Goal: Check status: Check status

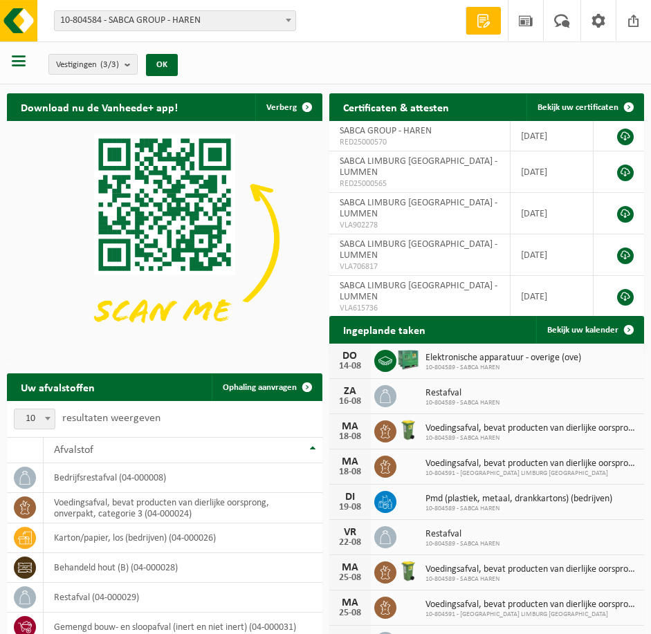
click at [217, 25] on span "10-804584 - SABCA GROUP - HAREN" at bounding box center [175, 20] width 241 height 19
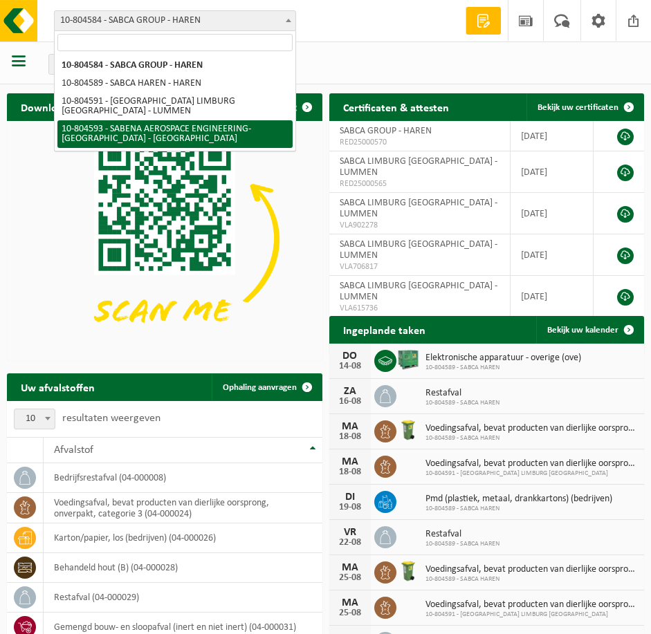
select select "34498"
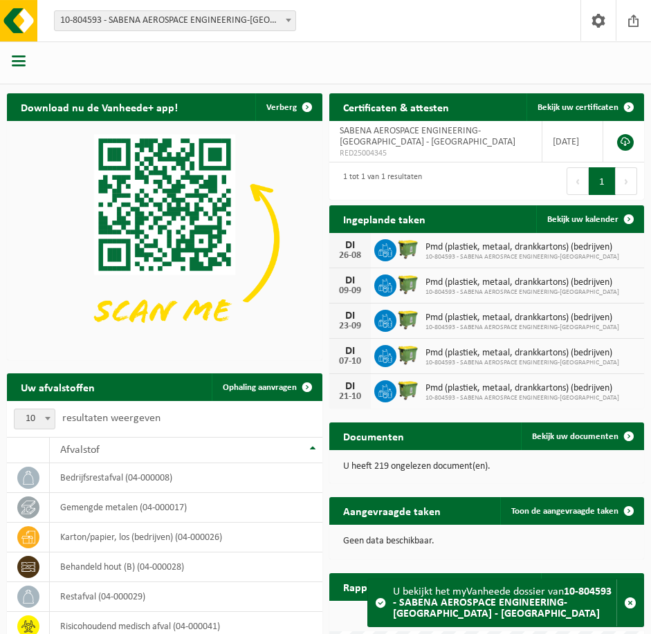
click at [29, 68] on div at bounding box center [19, 62] width 39 height 37
click at [26, 64] on div at bounding box center [19, 62] width 39 height 37
click at [18, 62] on span "button" at bounding box center [19, 61] width 14 height 14
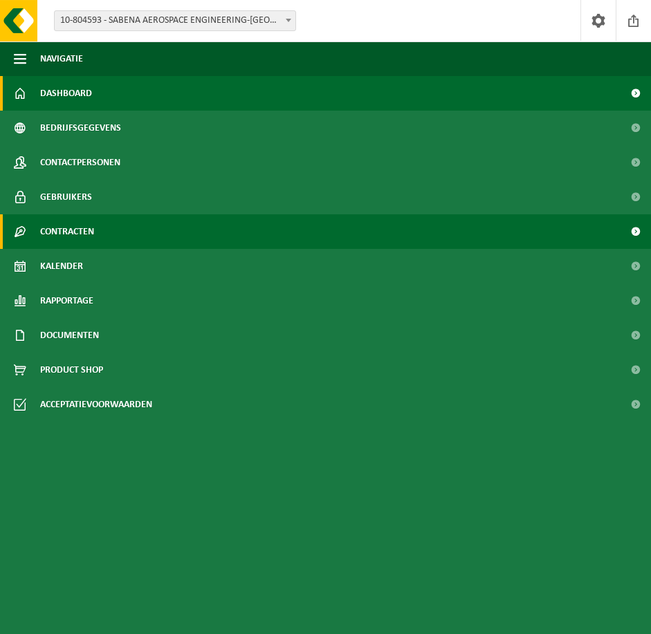
click at [176, 238] on link "Contracten" at bounding box center [325, 231] width 651 height 35
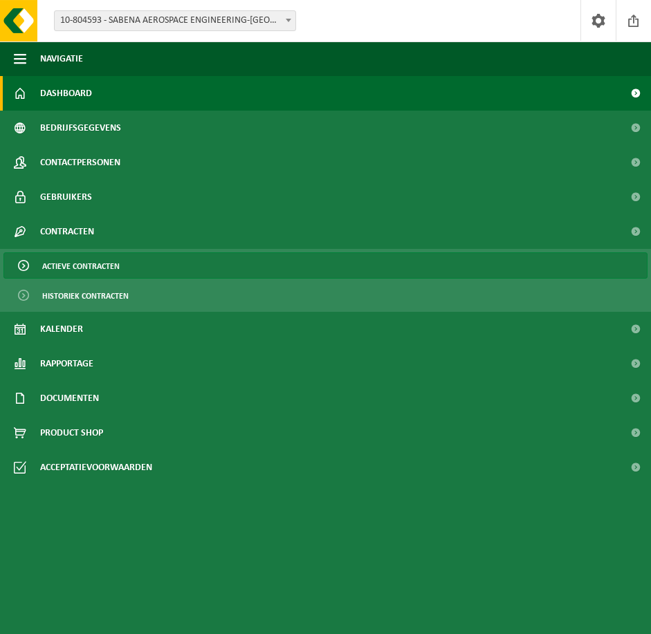
click at [167, 270] on link "Actieve contracten" at bounding box center [325, 266] width 644 height 26
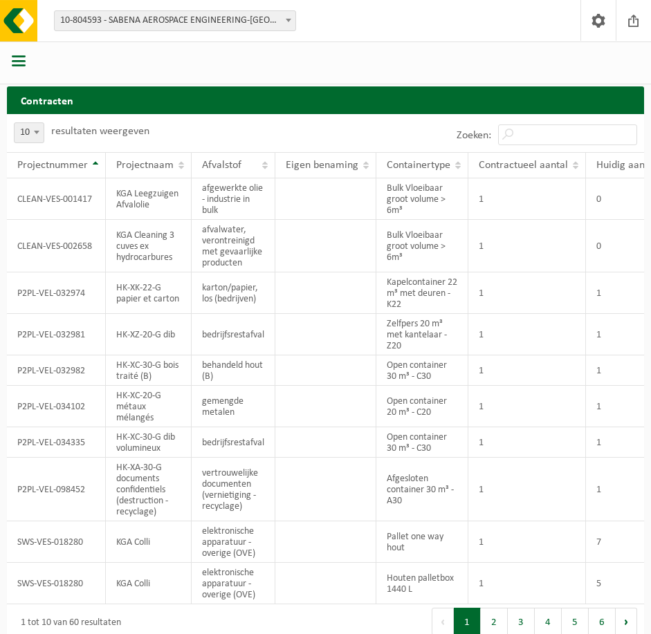
click at [512, 161] on span "Contractueel aantal" at bounding box center [523, 165] width 89 height 11
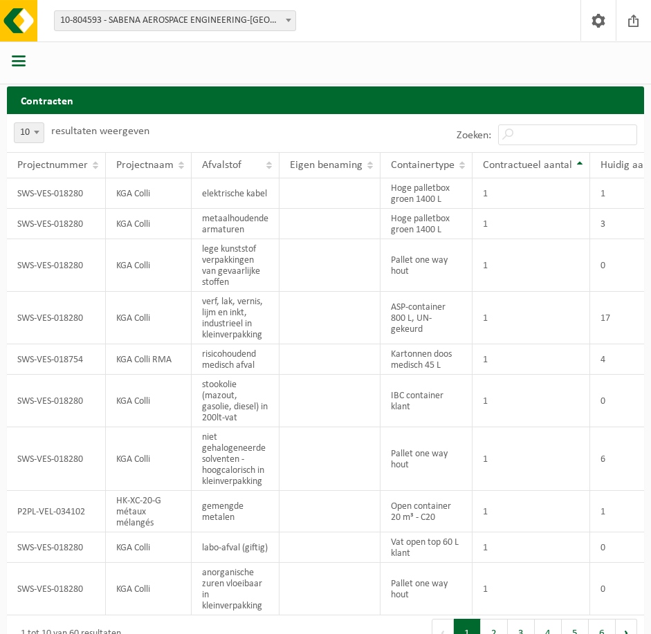
click at [512, 161] on span "Contractueel aantal" at bounding box center [527, 165] width 89 height 11
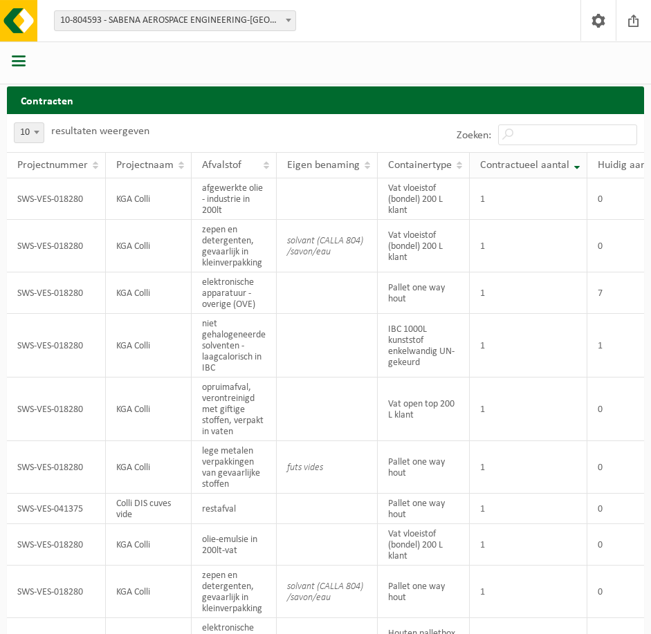
click at [543, 174] on th "Contractueel aantal" at bounding box center [529, 165] width 118 height 26
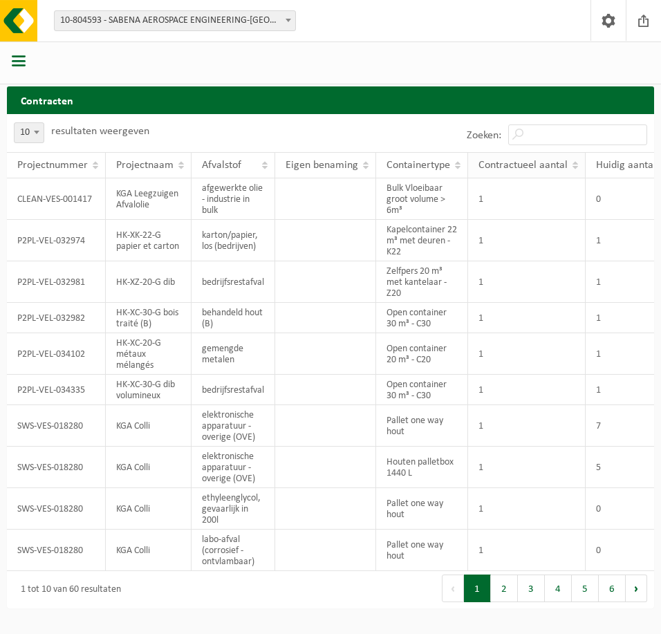
click at [543, 174] on th "Contractueel aantal" at bounding box center [527, 165] width 118 height 26
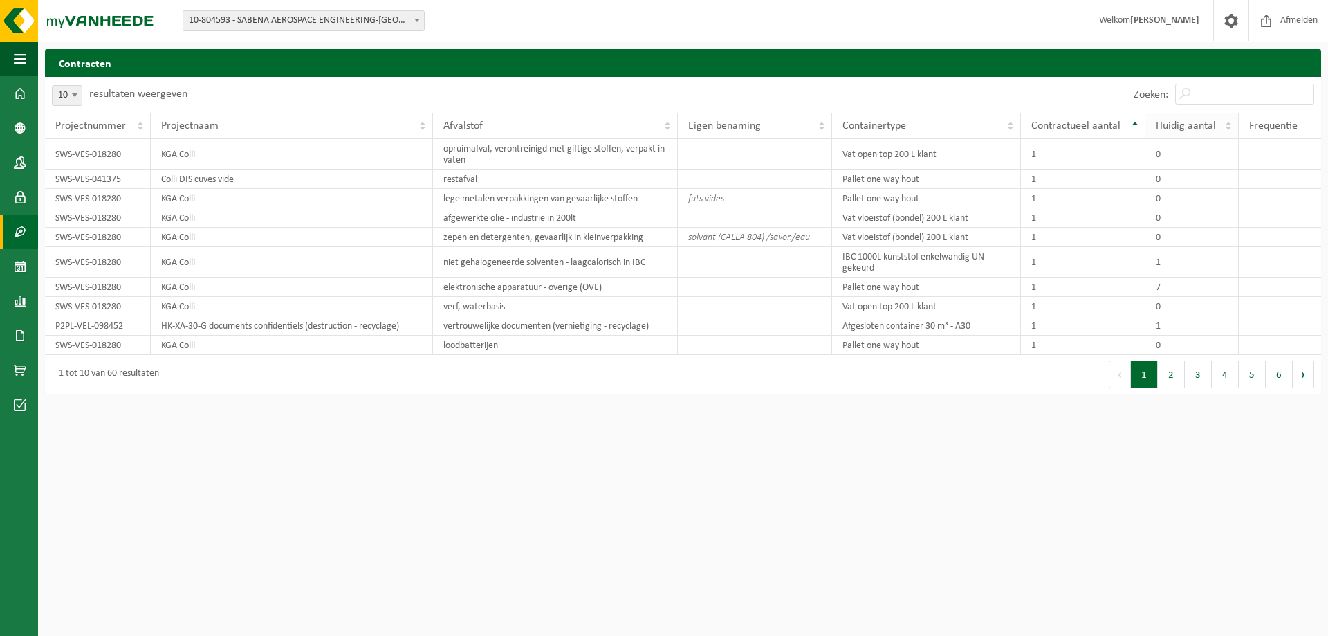
click at [661, 129] on span "Huidig aantal" at bounding box center [1186, 125] width 60 height 11
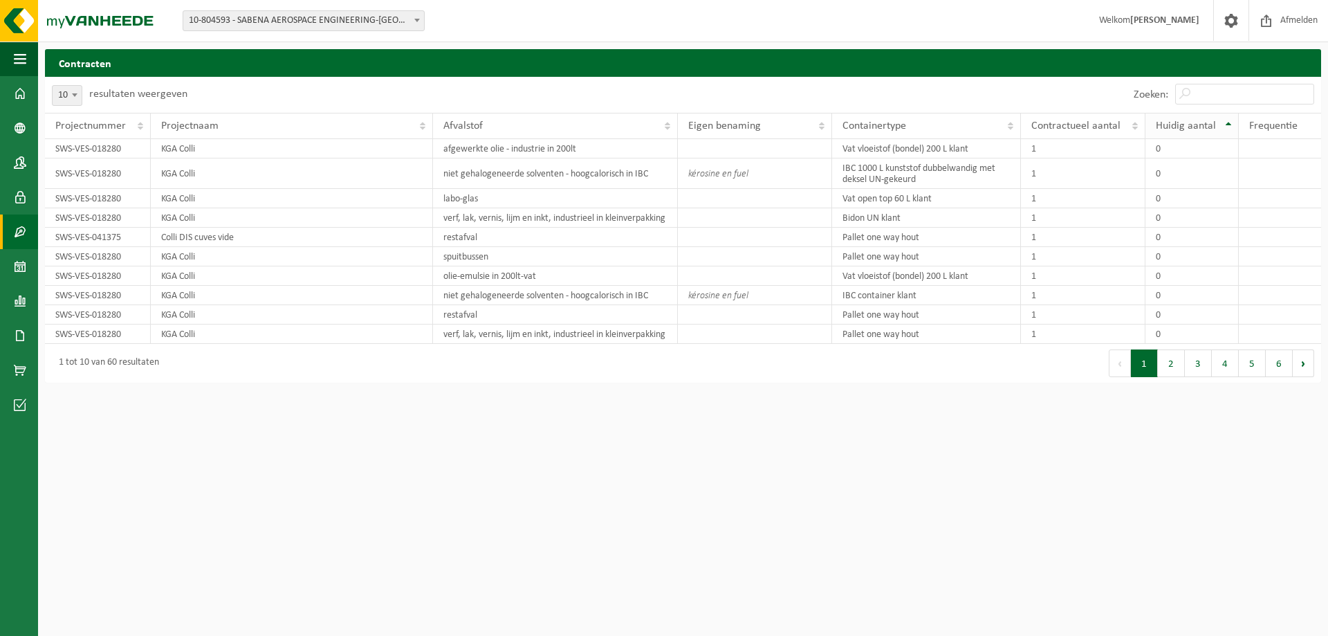
click at [661, 129] on span "Huidig aantal" at bounding box center [1186, 125] width 60 height 11
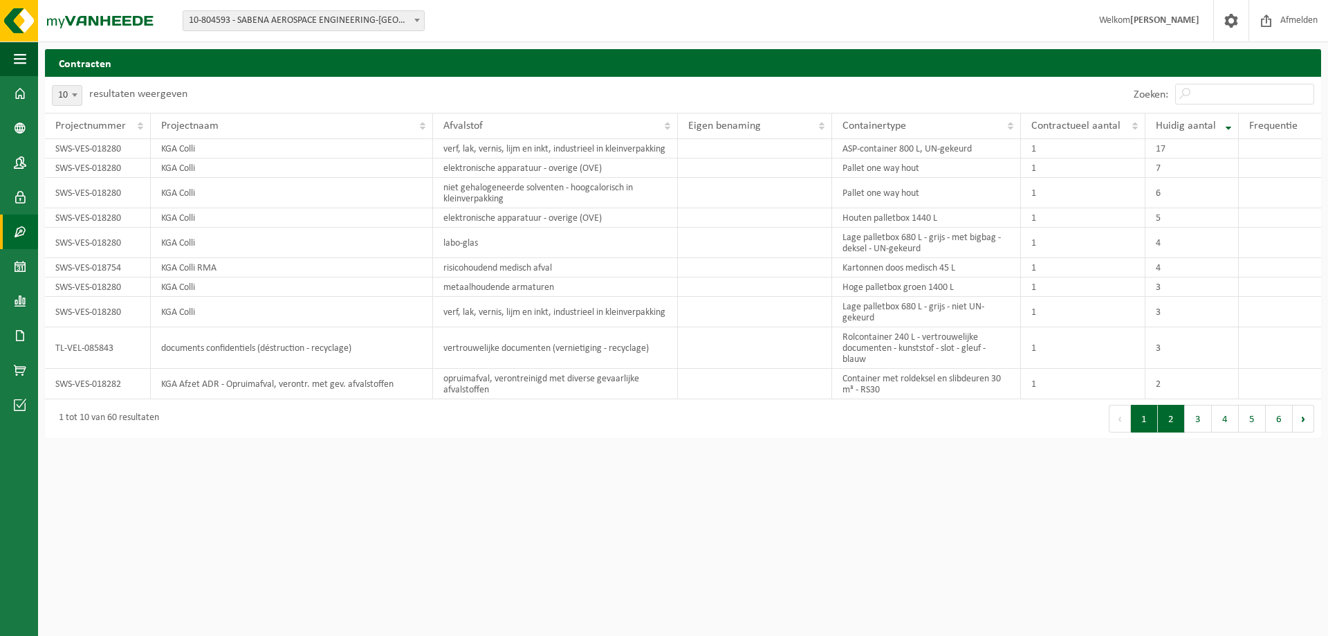
click at [661, 432] on button "2" at bounding box center [1171, 419] width 27 height 28
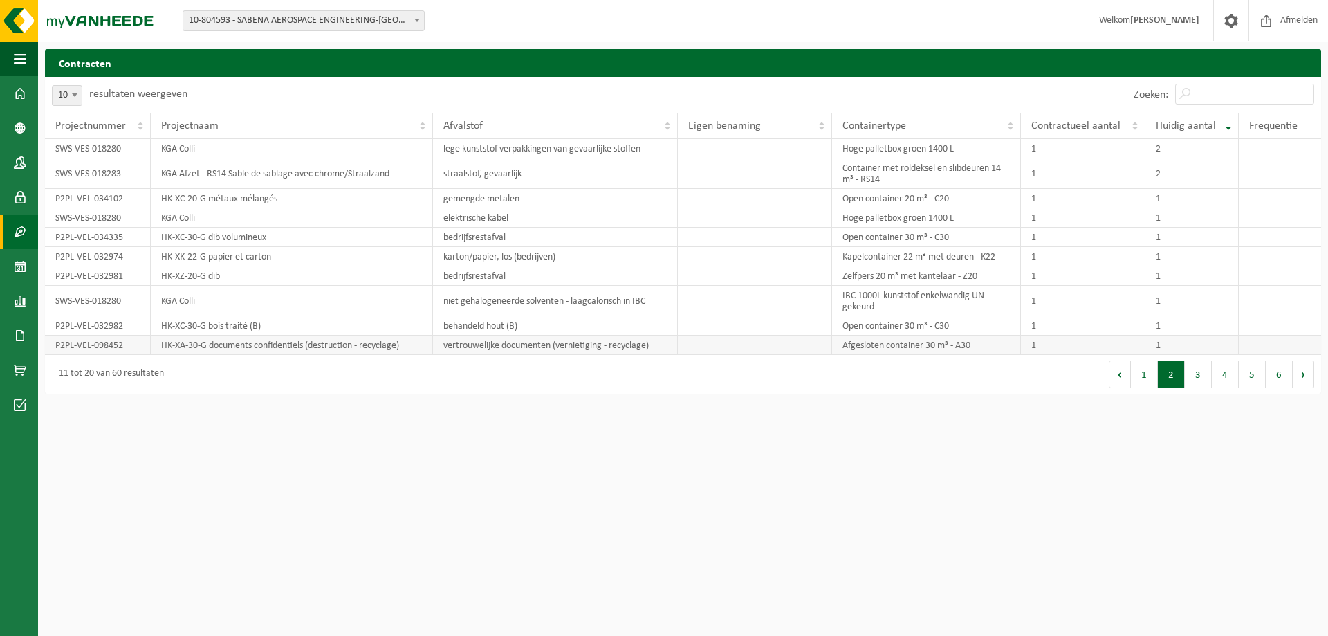
click at [661, 348] on td "Afgesloten container 30 m³ - A30" at bounding box center [926, 345] width 189 height 19
